Goal: Navigation & Orientation: Understand site structure

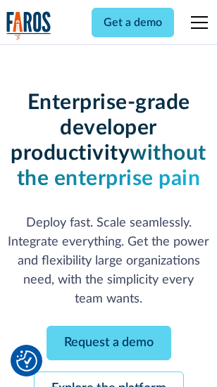
scroll to position [149, 0]
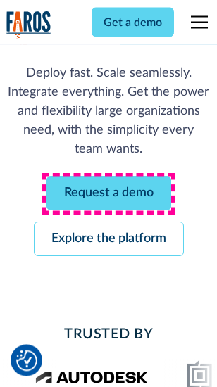
click at [108, 194] on link "Request a demo" at bounding box center [108, 194] width 125 height 34
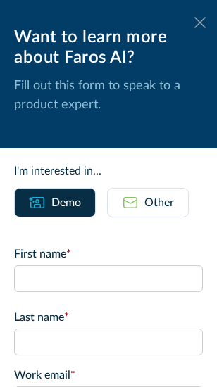
scroll to position [0, 0]
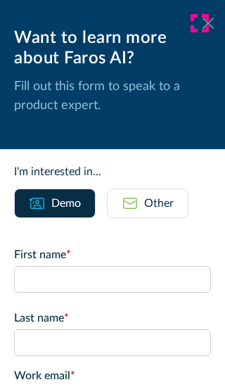
click at [203, 23] on icon at bounding box center [208, 23] width 11 height 11
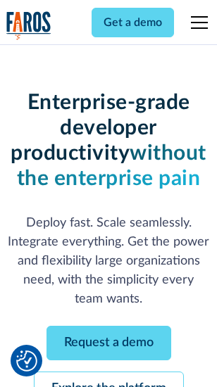
scroll to position [195, 0]
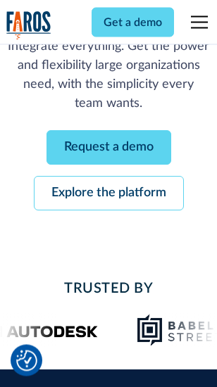
click at [108, 194] on link "Explore the platform" at bounding box center [109, 194] width 150 height 34
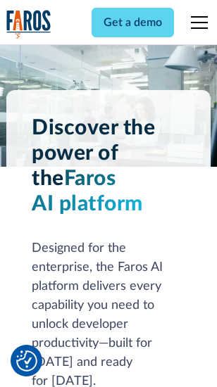
scroll to position [10725, 0]
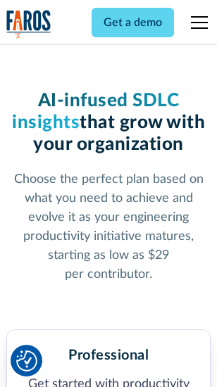
scroll to position [2210, 0]
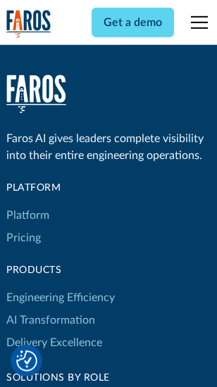
click at [27, 215] on link "Platform" at bounding box center [27, 215] width 43 height 23
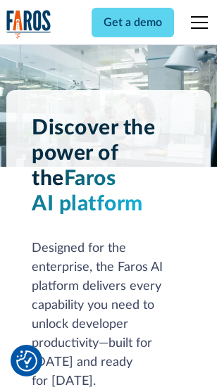
scroll to position [11177, 0]
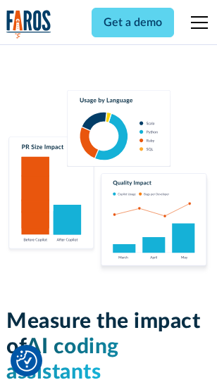
scroll to position [8790, 0]
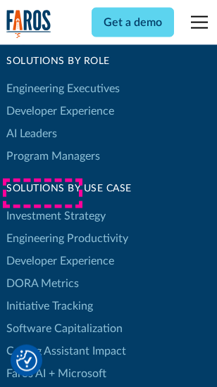
click at [42, 272] on link "DORA Metrics" at bounding box center [42, 283] width 73 height 23
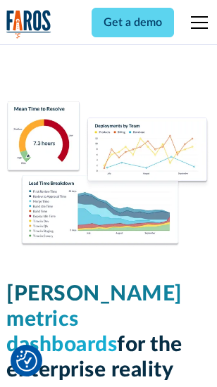
scroll to position [6233, 0]
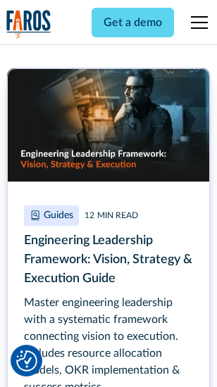
scroll to position [6447, 0]
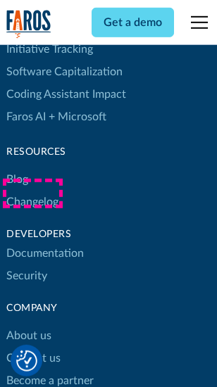
click at [32, 194] on link "Changelog" at bounding box center [32, 202] width 52 height 23
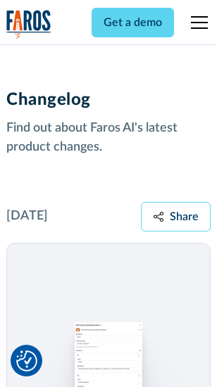
scroll to position [17265, 0]
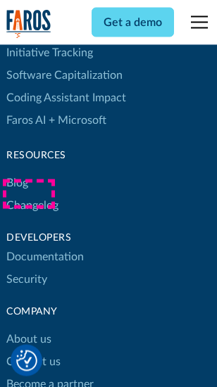
click at [28, 329] on link "About us" at bounding box center [28, 340] width 45 height 23
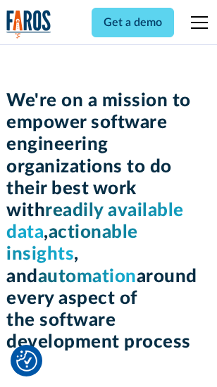
scroll to position [4869, 0]
